Goal: Navigation & Orientation: Understand site structure

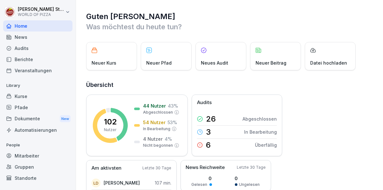
click at [28, 155] on div "Mitarbeiter" at bounding box center [37, 155] width 69 height 11
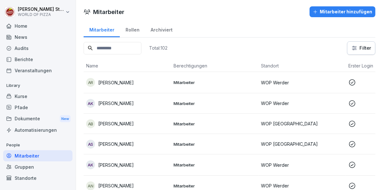
click at [369, 48] on html "[PERSON_NAME] WORLD OF PIZZA Home News Audits Berichte Veranstaltungen Library …" at bounding box center [191, 95] width 383 height 190
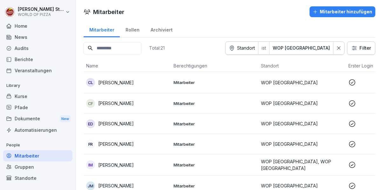
click at [111, 48] on input at bounding box center [113, 48] width 58 height 12
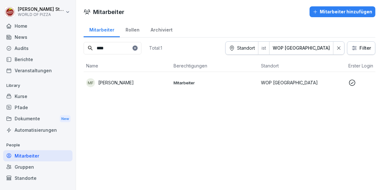
click at [110, 72] on td "MF [PERSON_NAME]" at bounding box center [127, 82] width 87 height 21
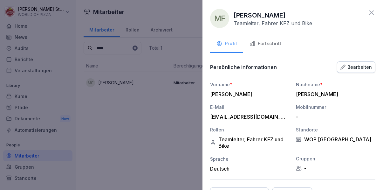
click at [268, 45] on div "Fortschritt" at bounding box center [266, 43] width 32 height 7
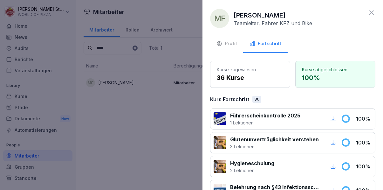
click at [125, 153] on div at bounding box center [191, 95] width 383 height 190
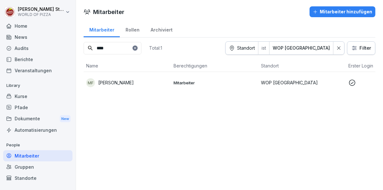
click at [111, 45] on input "****" at bounding box center [113, 48] width 58 height 12
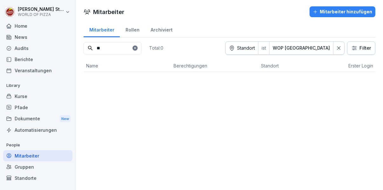
type input "*"
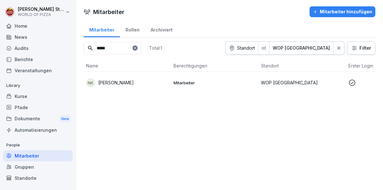
click at [181, 81] on p "Mitarbeiter" at bounding box center [215, 83] width 82 height 6
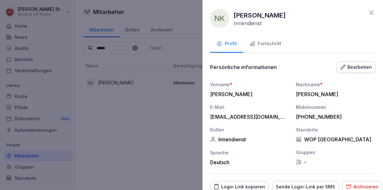
click at [269, 46] on div "Fortschritt" at bounding box center [266, 43] width 32 height 7
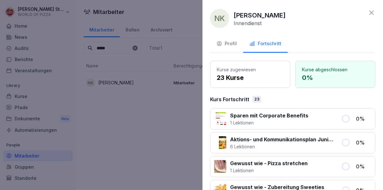
click at [167, 153] on div at bounding box center [191, 95] width 383 height 190
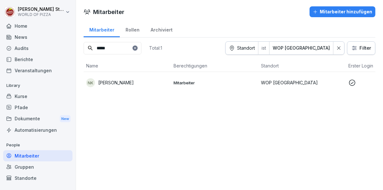
click at [119, 50] on input "*****" at bounding box center [113, 48] width 58 height 12
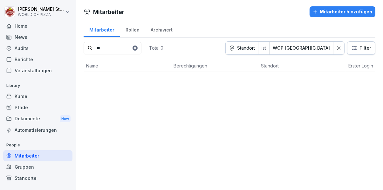
type input "*"
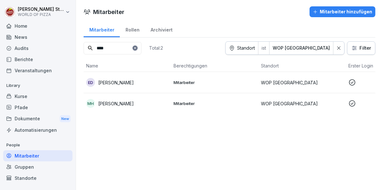
type input "****"
click at [133, 82] on div "ED [PERSON_NAME]" at bounding box center [127, 82] width 82 height 9
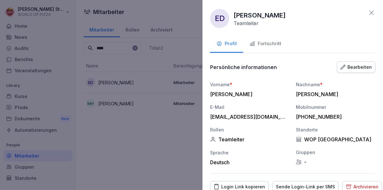
click at [267, 46] on div "Fortschritt" at bounding box center [266, 43] width 32 height 7
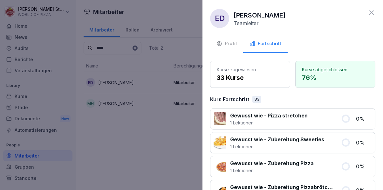
click at [231, 44] on div "Profil" at bounding box center [227, 43] width 20 height 7
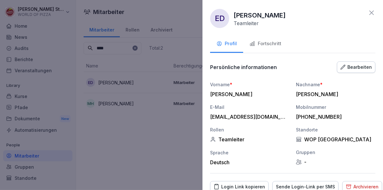
click at [119, 165] on div at bounding box center [191, 95] width 383 height 190
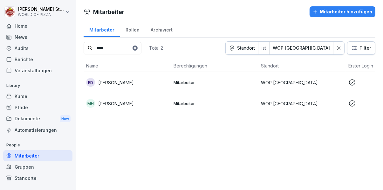
click at [37, 165] on div "Gruppen" at bounding box center [37, 166] width 69 height 11
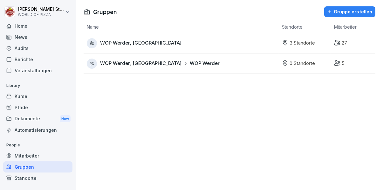
click at [28, 177] on div "Standorte" at bounding box center [37, 177] width 69 height 11
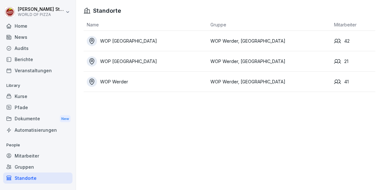
click at [23, 29] on div "Home" at bounding box center [37, 25] width 69 height 11
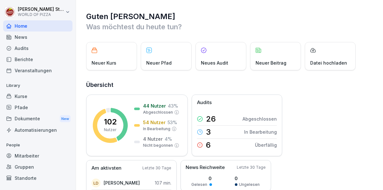
click at [32, 156] on div "Mitarbeiter" at bounding box center [37, 155] width 69 height 11
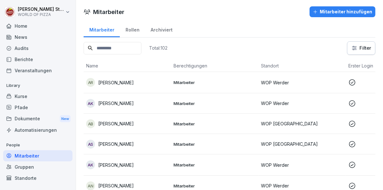
click at [24, 166] on div "Gruppen" at bounding box center [37, 166] width 69 height 11
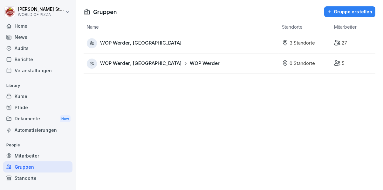
click at [18, 181] on div "Standorte" at bounding box center [37, 177] width 69 height 11
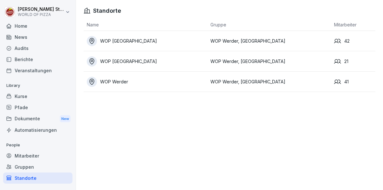
click at [207, 39] on td "WOP Werder, [GEOGRAPHIC_DATA]" at bounding box center [269, 41] width 124 height 20
click at [212, 59] on td "WOP Werder, [GEOGRAPHIC_DATA]" at bounding box center [269, 61] width 124 height 20
click at [213, 59] on td "WOP Werder, [GEOGRAPHIC_DATA]" at bounding box center [269, 61] width 124 height 20
click at [231, 149] on div "Standorte Name Gruppe Mitarbeiter WOP [GEOGRAPHIC_DATA] WOP Werder, [GEOGRAPHIC…" at bounding box center [229, 95] width 307 height 190
click at [24, 99] on div "Kurse" at bounding box center [37, 96] width 69 height 11
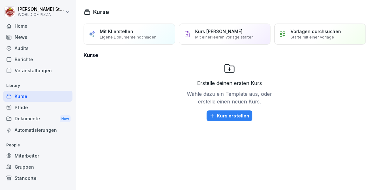
click at [22, 109] on div "Pfade" at bounding box center [37, 107] width 69 height 11
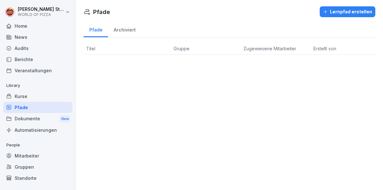
click at [23, 119] on div "Dokumente New" at bounding box center [37, 119] width 69 height 12
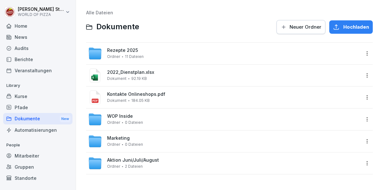
click at [22, 132] on div "Automatisierungen" at bounding box center [37, 129] width 69 height 11
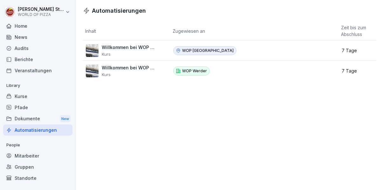
click at [30, 70] on div "Veranstaltungen" at bounding box center [37, 70] width 69 height 11
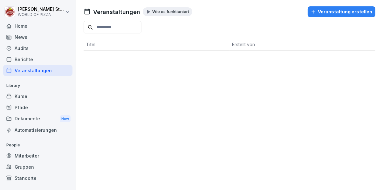
click at [23, 59] on div "Berichte" at bounding box center [37, 59] width 69 height 11
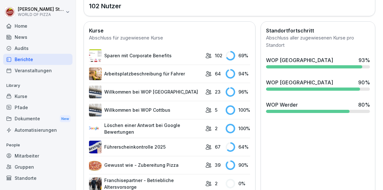
scroll to position [222, 0]
